Goal: Navigation & Orientation: Find specific page/section

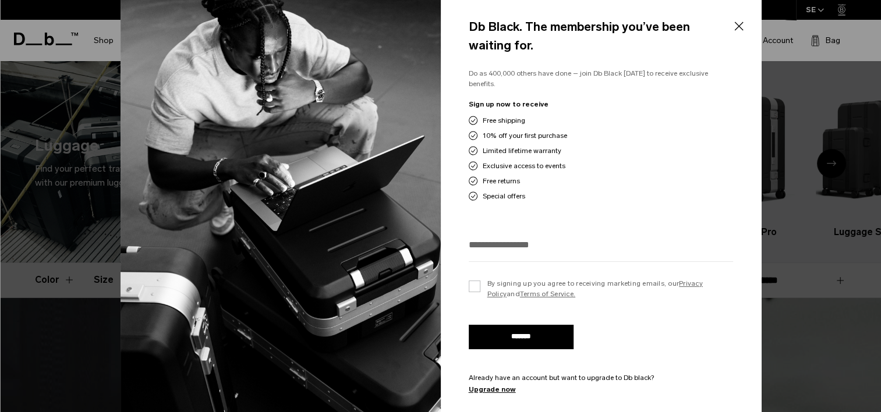
click at [502, 115] on span "Free shipping" at bounding box center [504, 120] width 43 height 10
drag, startPoint x: 502, startPoint y: 114, endPoint x: 506, endPoint y: 128, distance: 14.6
click at [506, 130] on span "10% off your first purchase" at bounding box center [525, 135] width 84 height 10
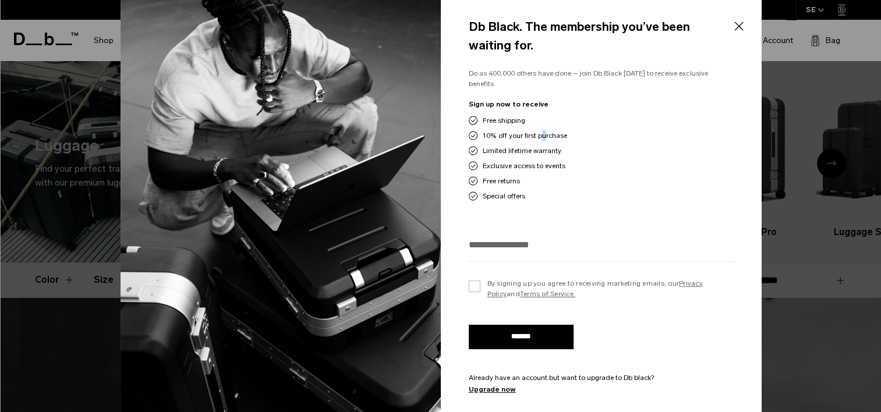
click at [506, 130] on span "10% off your first purchase" at bounding box center [525, 135] width 84 height 10
drag, startPoint x: 506, startPoint y: 128, endPoint x: 507, endPoint y: 144, distance: 15.8
click at [507, 146] on span "Limited lifetime warranty" at bounding box center [522, 151] width 79 height 10
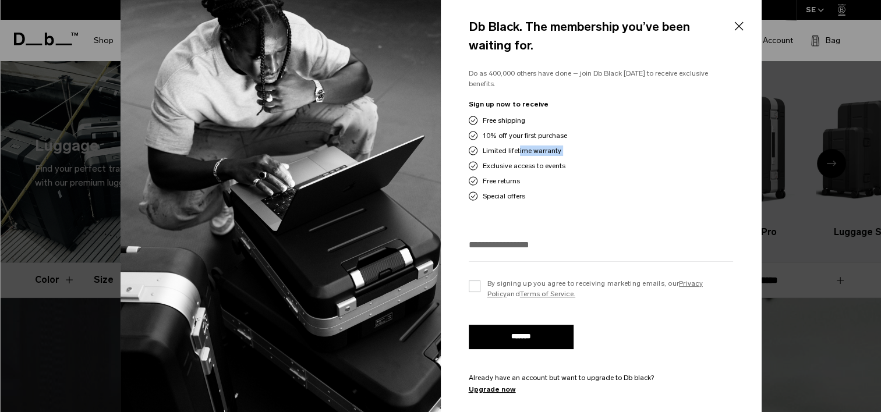
click at [507, 146] on span "Limited lifetime warranty" at bounding box center [522, 151] width 79 height 10
drag, startPoint x: 507, startPoint y: 144, endPoint x: 504, endPoint y: 160, distance: 16.7
click at [504, 161] on span "Exclusive access to events" at bounding box center [524, 166] width 83 height 10
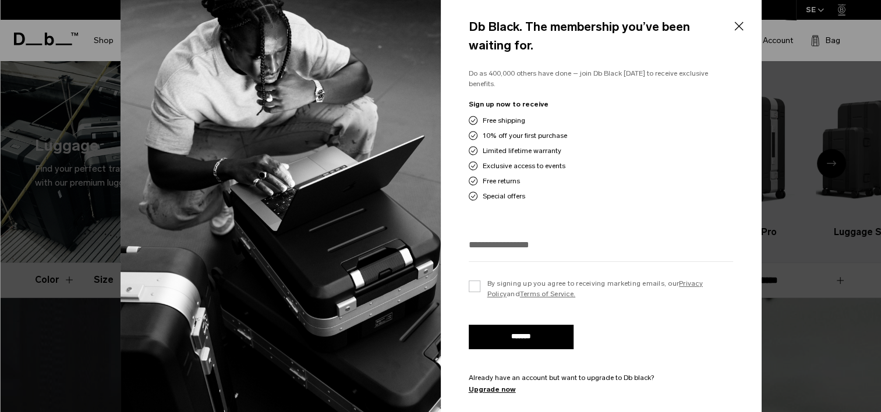
drag, startPoint x: 504, startPoint y: 160, endPoint x: 494, endPoint y: 168, distance: 12.0
click at [494, 168] on div "Free shipping 10% off your first purchase Limited lifetime warranty Exclusive a…" at bounding box center [601, 158] width 264 height 86
click at [495, 176] on span "Free returns" at bounding box center [501, 181] width 37 height 10
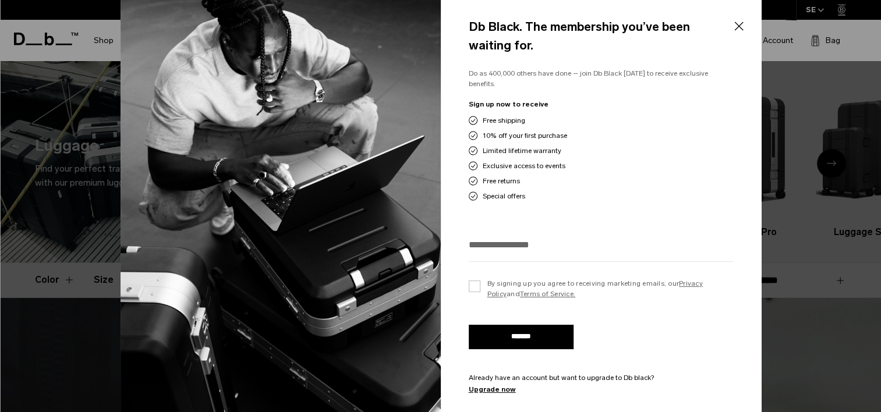
click at [495, 176] on span "Free returns" at bounding box center [501, 181] width 37 height 10
drag, startPoint x: 495, startPoint y: 174, endPoint x: 490, endPoint y: 191, distance: 17.5
click at [490, 191] on span "Special offers" at bounding box center [504, 196] width 43 height 10
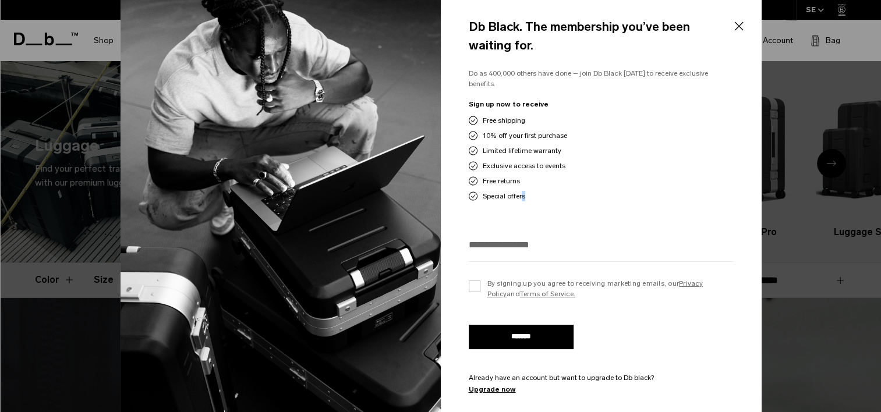
click at [734, 29] on button "Close" at bounding box center [738, 26] width 15 height 24
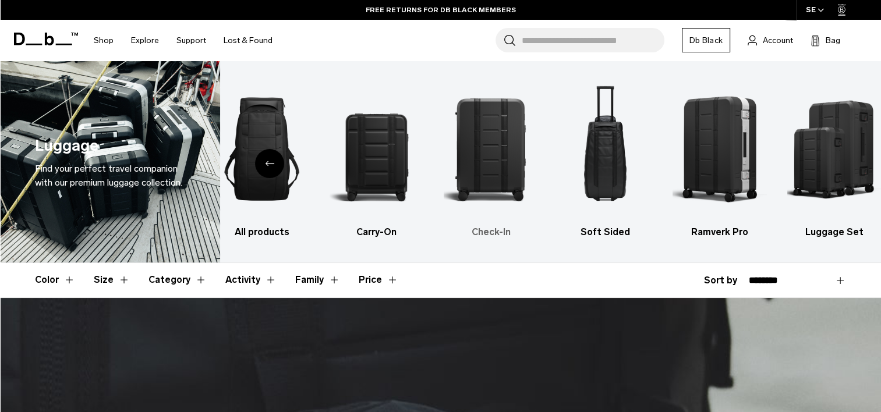
click at [469, 150] on img "3 / 6" at bounding box center [491, 149] width 94 height 141
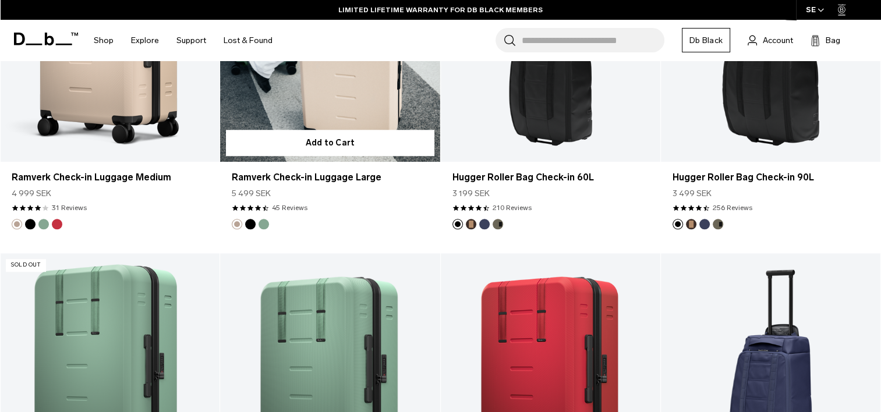
scroll to position [932, 0]
